Goal: Find specific page/section: Find specific page/section

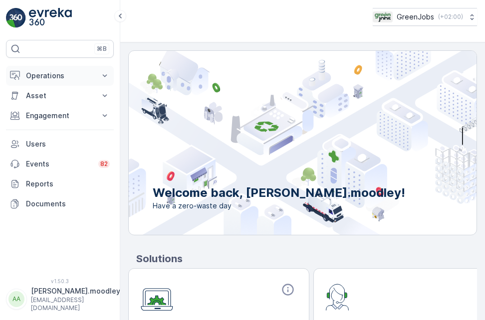
click at [107, 73] on icon at bounding box center [105, 76] width 10 height 10
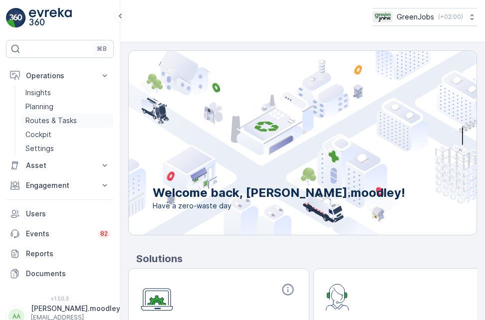
click at [66, 120] on p "Routes & Tasks" at bounding box center [50, 121] width 51 height 10
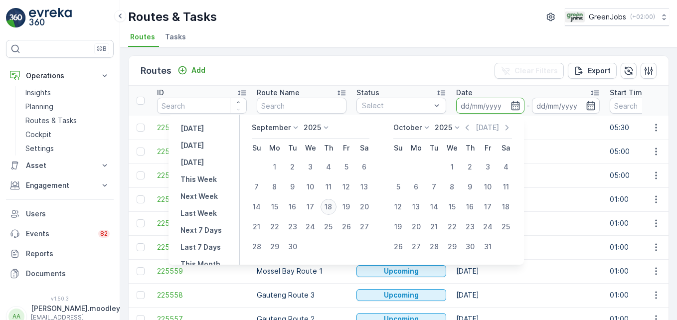
click at [328, 205] on div "18" at bounding box center [329, 207] width 16 height 16
type input "[DATE]"
click at [328, 205] on div "18" at bounding box center [329, 207] width 16 height 16
type input "18.09.2025"
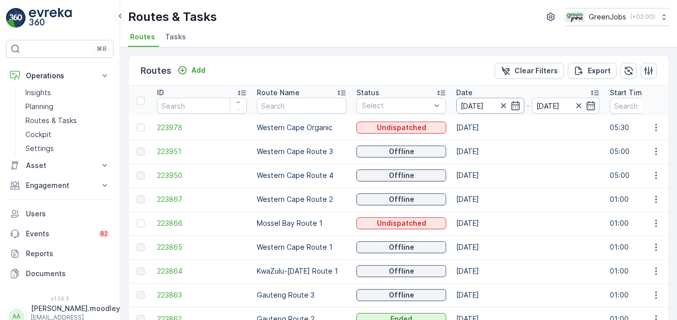
click at [468, 103] on input "18.09.2025" at bounding box center [490, 106] width 68 height 16
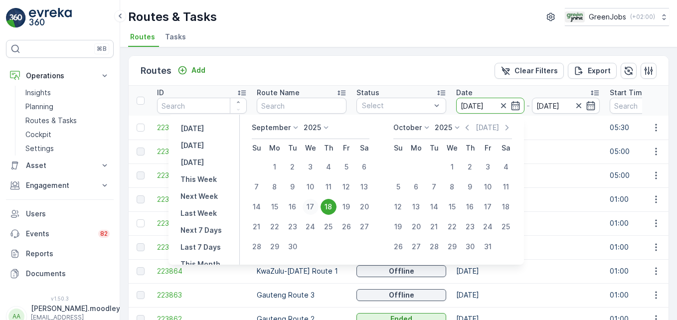
click at [311, 203] on div "17" at bounding box center [311, 207] width 16 height 16
type input "17.09.2025"
click at [311, 203] on div "17" at bounding box center [311, 207] width 16 height 16
type input "17.09.2025"
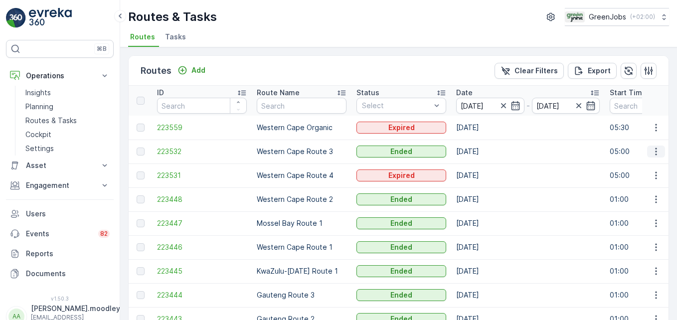
click at [484, 150] on icon "button" at bounding box center [656, 152] width 10 height 10
click at [484, 167] on span "See More Details" at bounding box center [633, 167] width 58 height 10
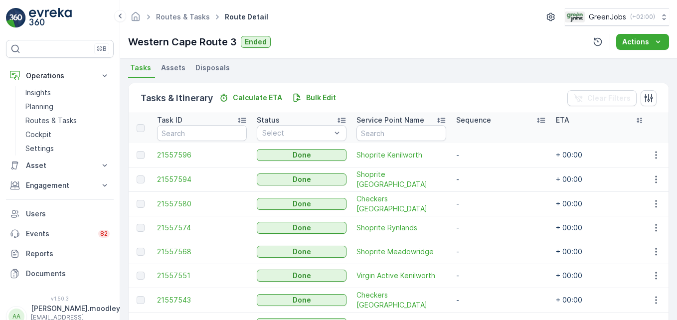
scroll to position [199, 0]
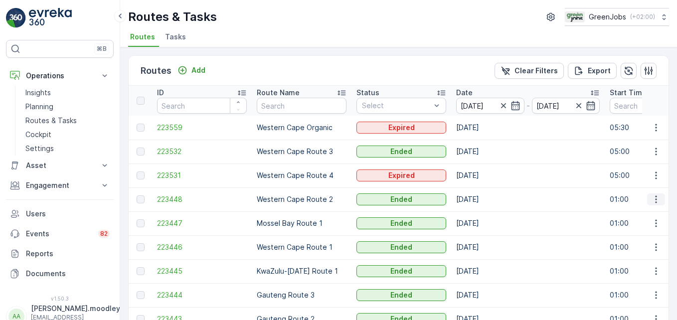
click at [484, 197] on icon "button" at bounding box center [656, 200] width 10 height 10
click at [484, 213] on span "See More Details" at bounding box center [633, 214] width 58 height 10
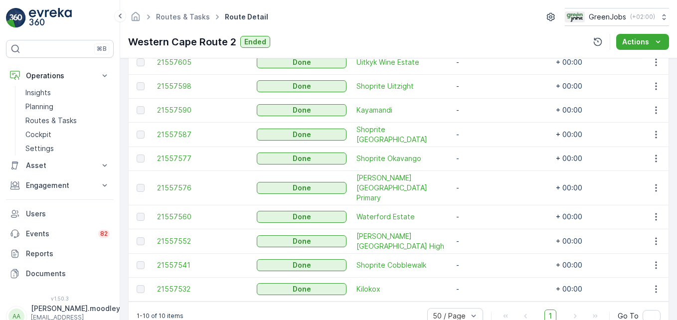
scroll to position [327, 0]
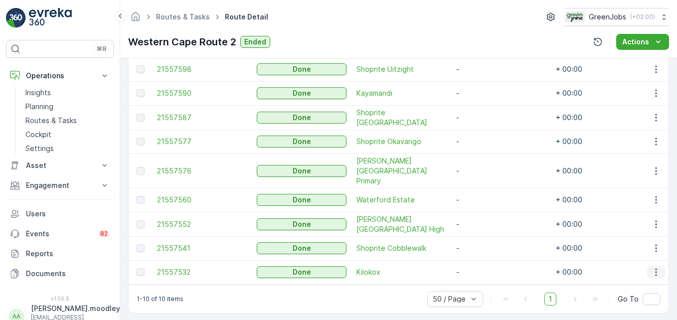
click at [484, 267] on icon "button" at bounding box center [656, 272] width 10 height 10
click at [484, 276] on span "See More Details" at bounding box center [644, 276] width 58 height 10
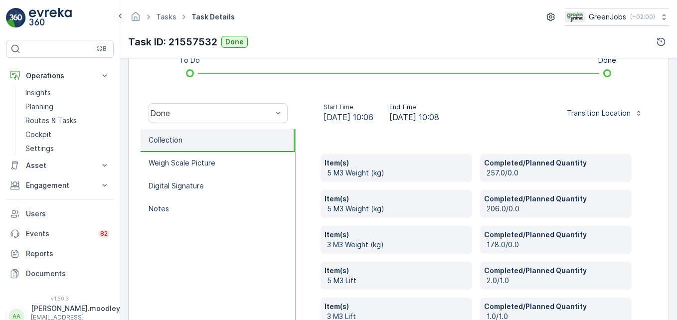
scroll to position [299, 0]
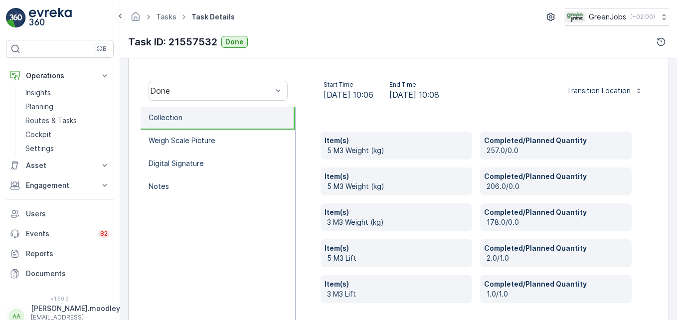
click at [442, 262] on p "5 M3 Lift" at bounding box center [397, 258] width 141 height 10
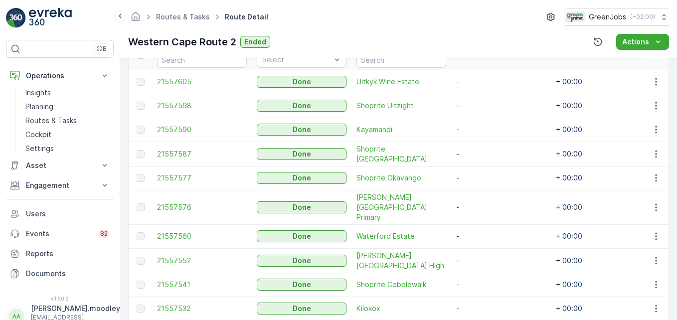
scroll to position [299, 0]
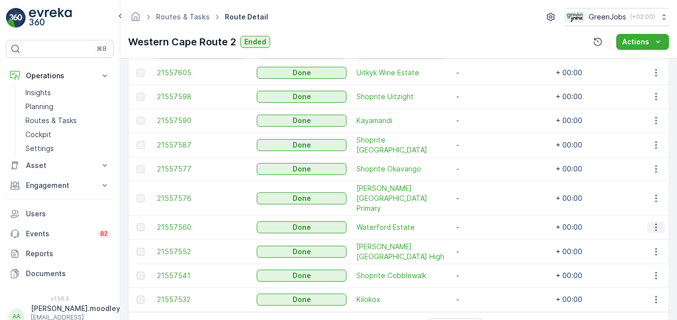
click at [484, 222] on icon "button" at bounding box center [656, 227] width 10 height 10
click at [484, 231] on span "See More Details" at bounding box center [644, 231] width 58 height 10
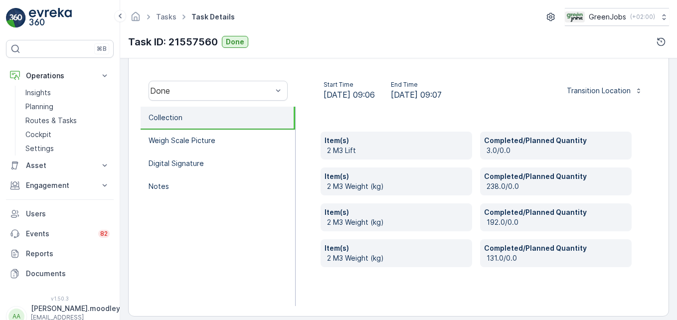
scroll to position [309, 0]
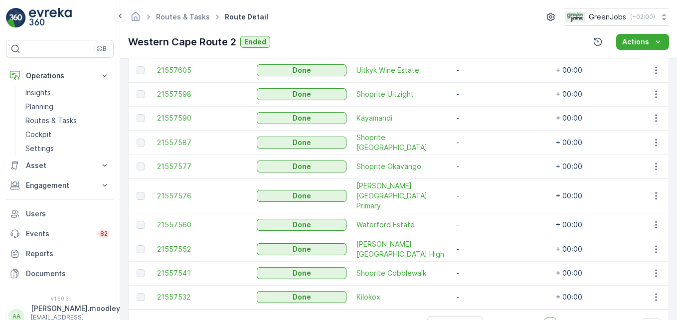
scroll to position [327, 0]
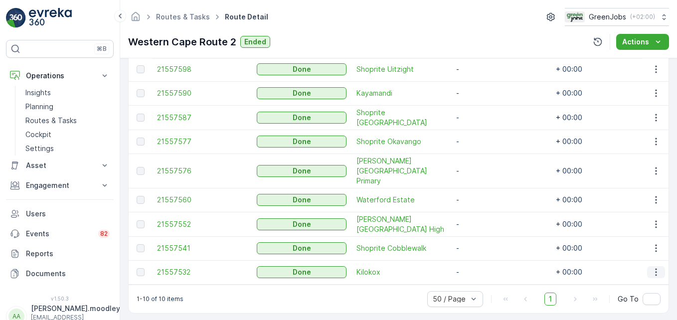
click at [484, 267] on icon "button" at bounding box center [656, 272] width 10 height 10
click at [484, 273] on span "See More Details" at bounding box center [644, 276] width 58 height 10
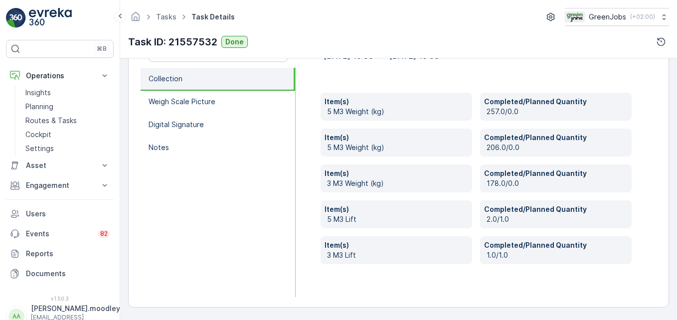
scroll to position [339, 0]
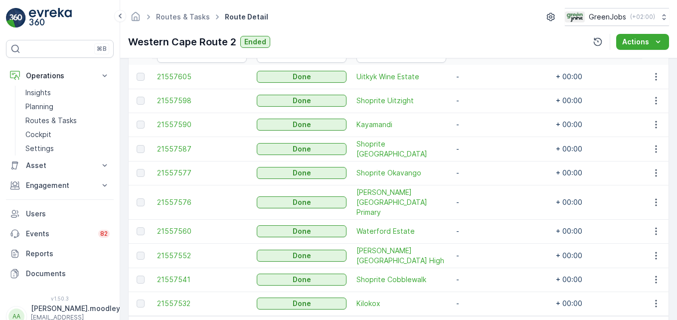
scroll to position [299, 0]
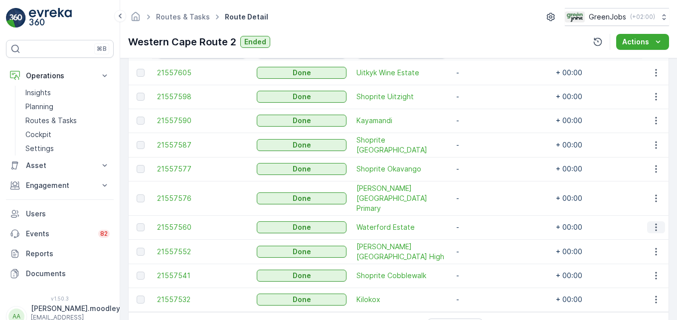
click at [484, 222] on icon "button" at bounding box center [656, 227] width 10 height 10
click at [484, 227] on span "See More Details" at bounding box center [644, 231] width 58 height 10
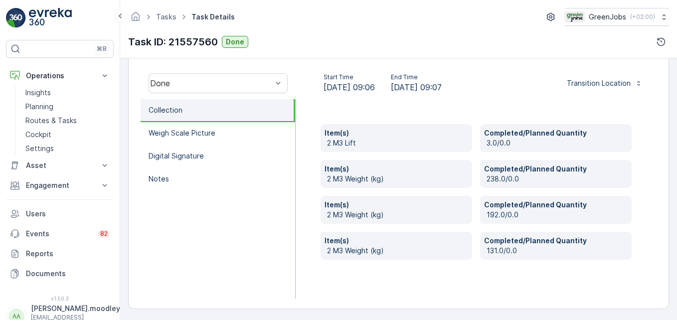
scroll to position [309, 0]
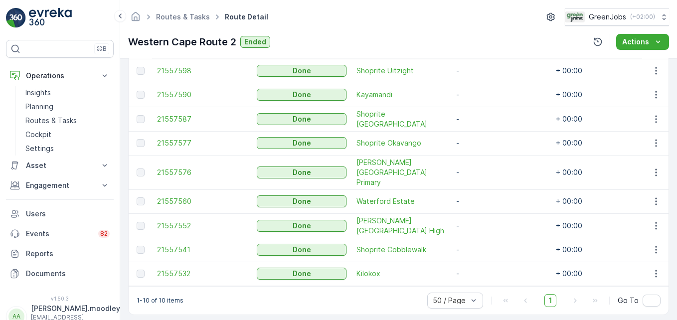
scroll to position [327, 0]
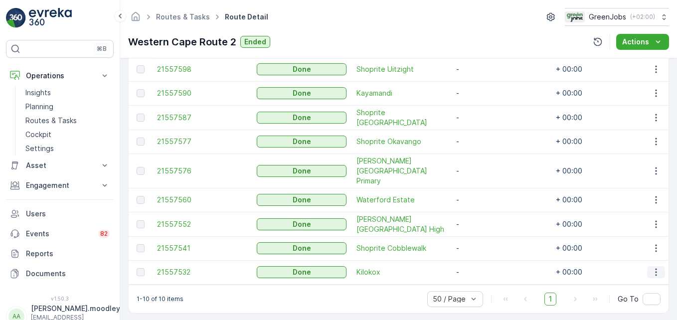
click at [484, 267] on icon "button" at bounding box center [656, 272] width 10 height 10
click at [484, 275] on span "See More Details" at bounding box center [644, 276] width 58 height 10
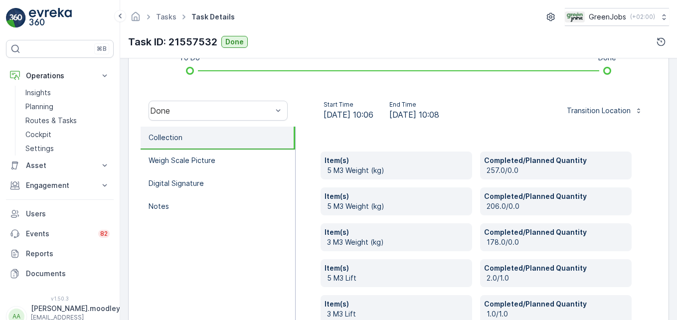
scroll to position [339, 0]
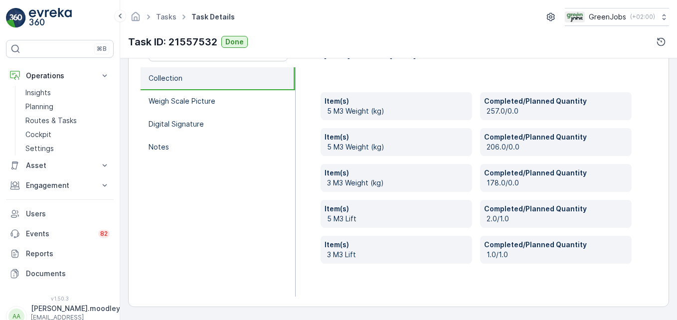
click at [484, 266] on div "Item(s) 5 M3 Weight (kg) Completed/Planned Quantity 257.0/0.0 Item(s) 5 M3 Weig…" at bounding box center [477, 181] width 362 height 229
